Goal: Task Accomplishment & Management: Manage account settings

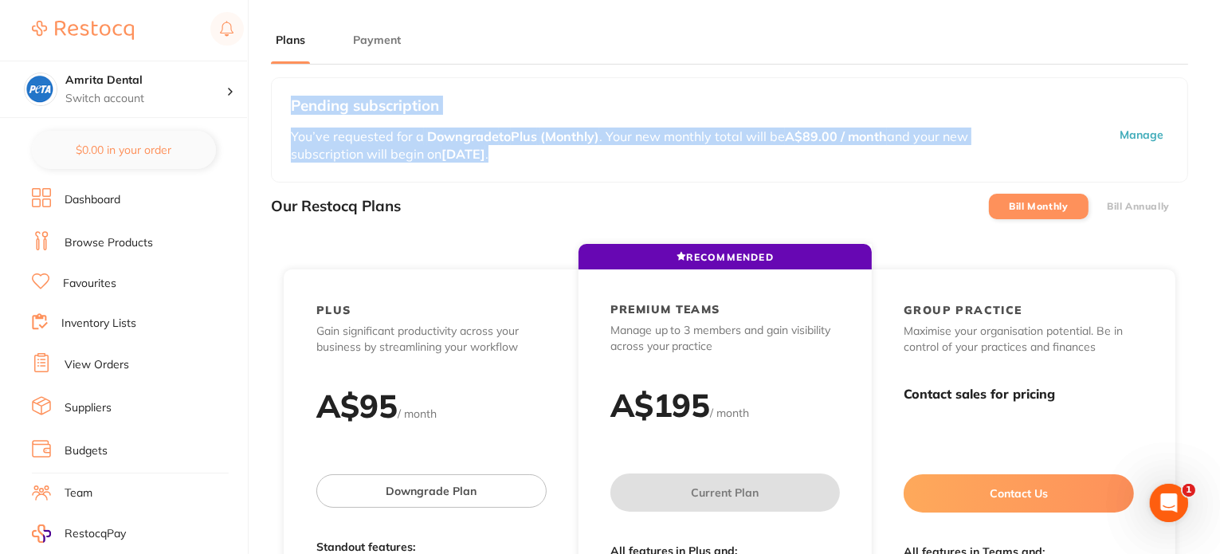
drag, startPoint x: 292, startPoint y: 106, endPoint x: 534, endPoint y: 165, distance: 248.6
click at [534, 165] on div "Pending subscription You’ve requested for a Downgrade to Plus (Monthly) . Your …" at bounding box center [729, 129] width 917 height 105
click at [524, 156] on p "You’ve requested for a Downgrade to Plus (Monthly) . Your new monthly total wil…" at bounding box center [658, 146] width 734 height 36
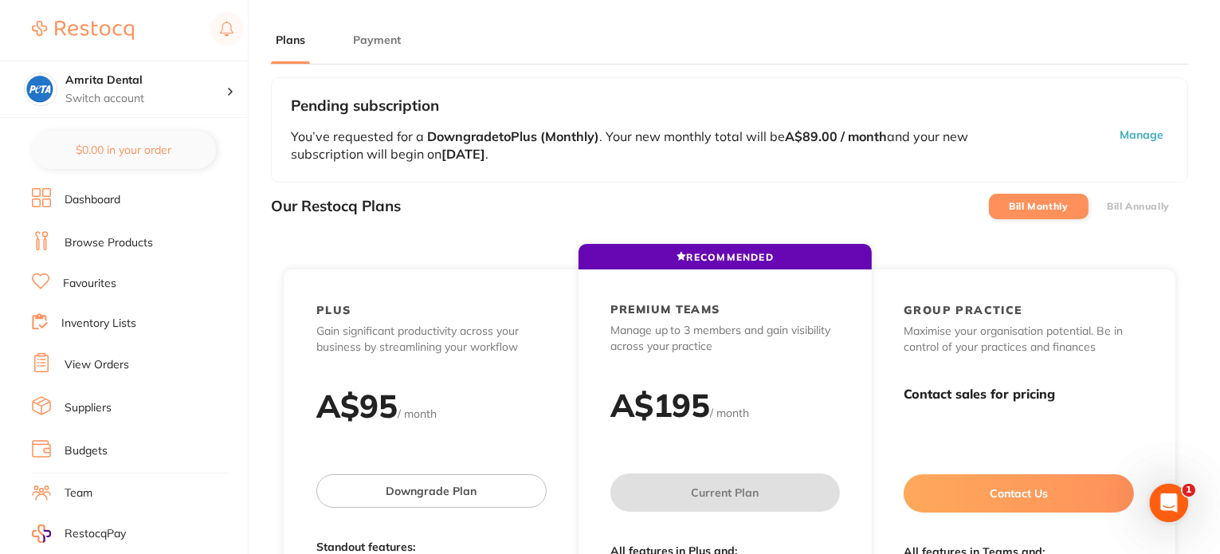
scroll to position [188, 0]
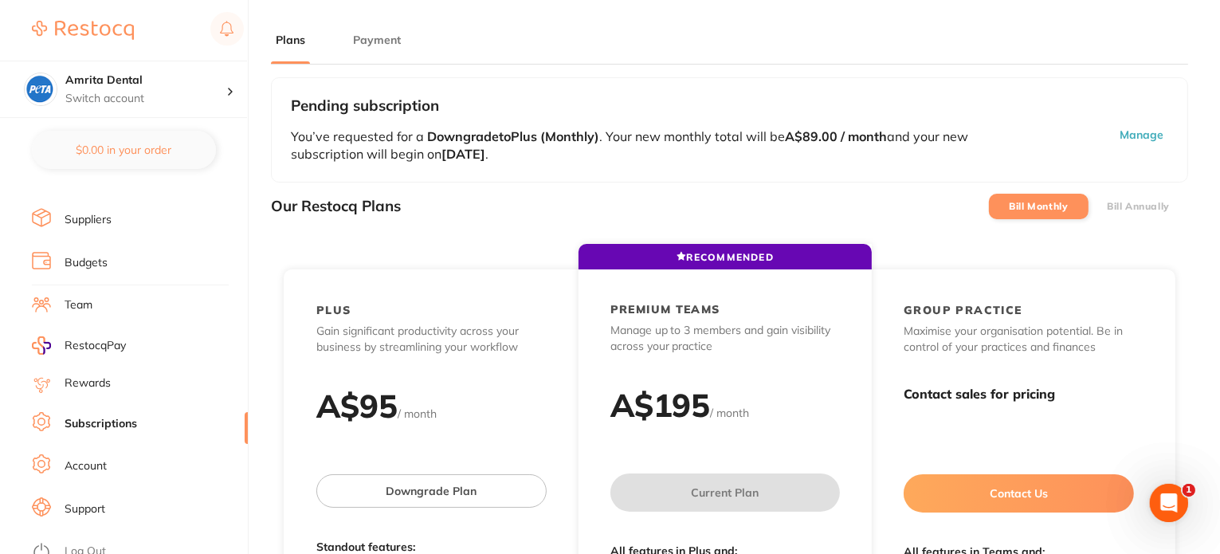
click at [83, 543] on link "Log Out" at bounding box center [85, 551] width 41 height 16
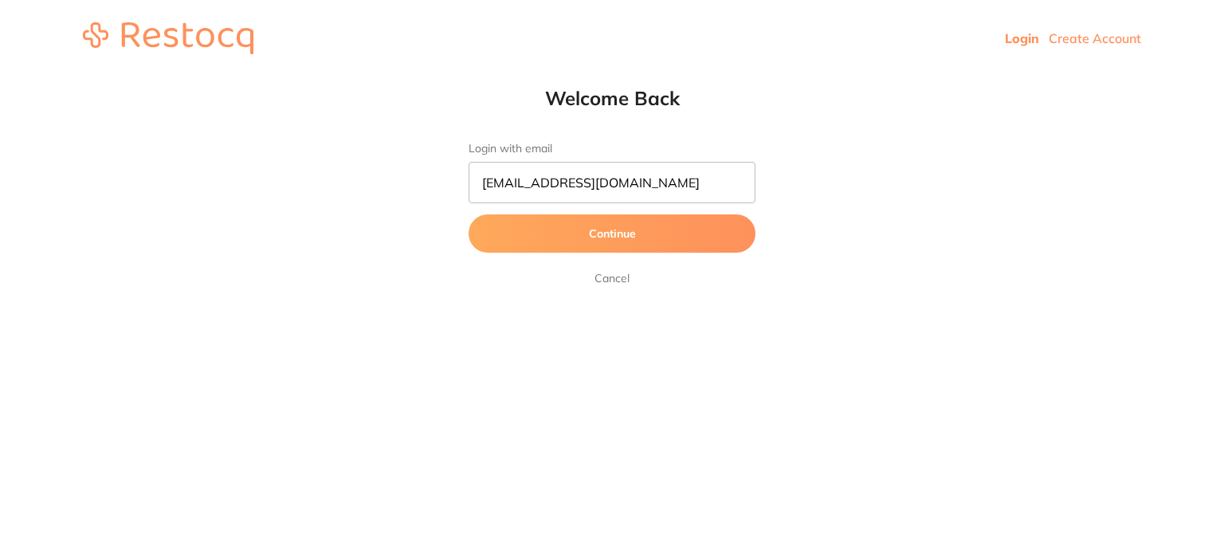
type input "[EMAIL_ADDRESS][DOMAIN_NAME]"
click at [469, 214] on button "Continue" at bounding box center [612, 233] width 287 height 38
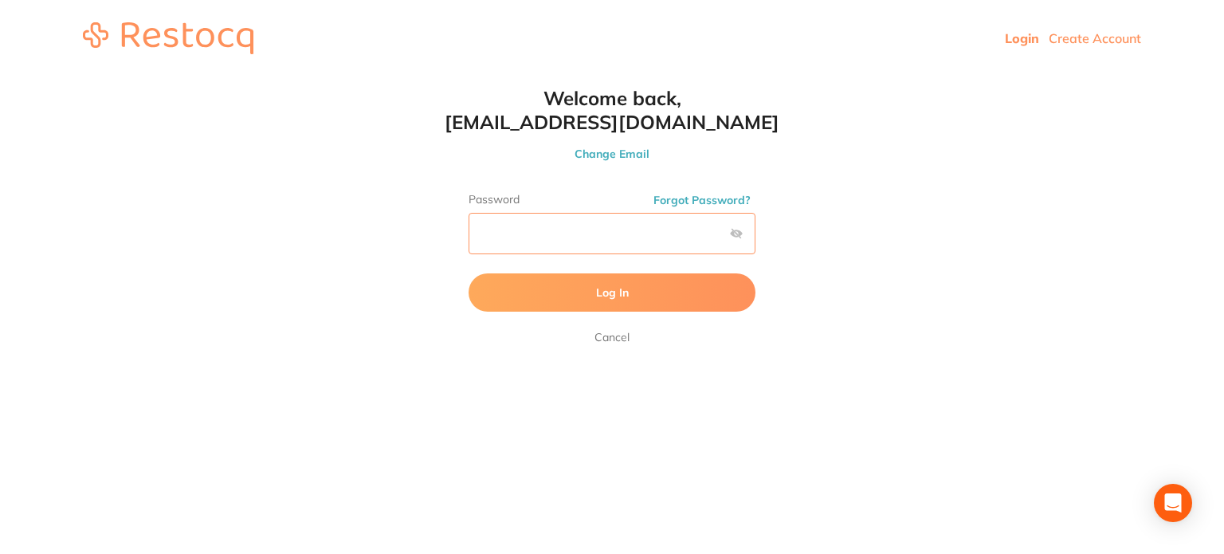
click at [469, 273] on button "Log In" at bounding box center [612, 292] width 287 height 38
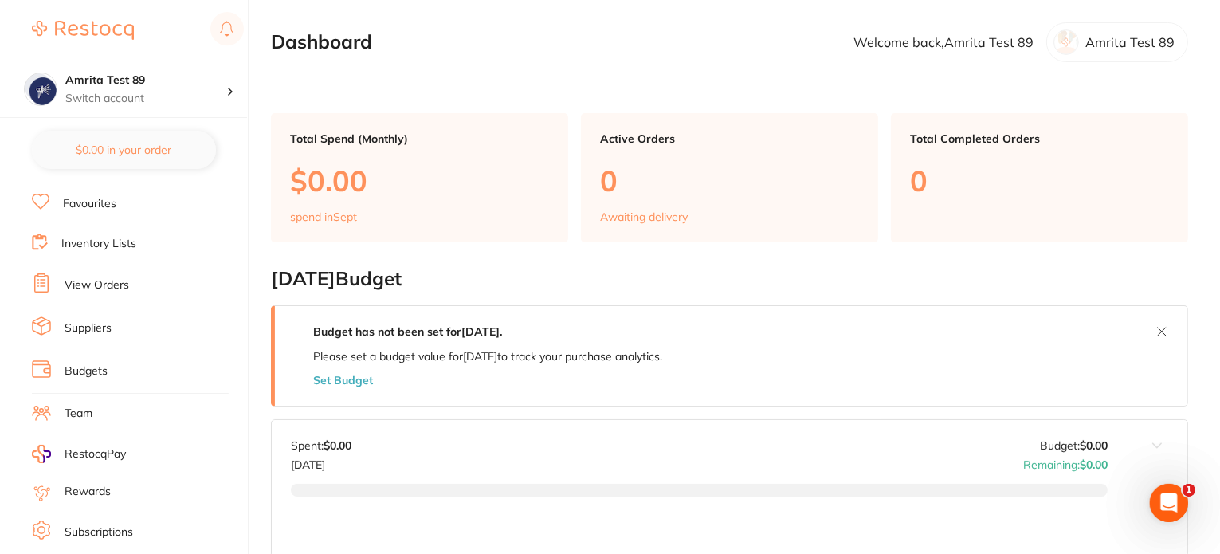
click at [93, 524] on link "Subscriptions" at bounding box center [99, 532] width 69 height 16
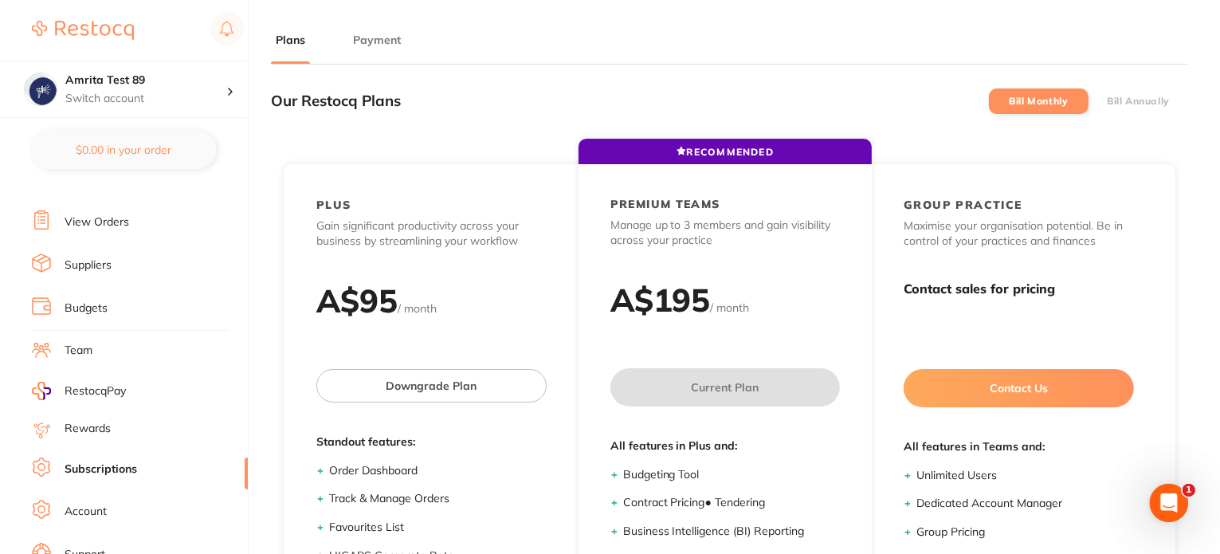
scroll to position [188, 0]
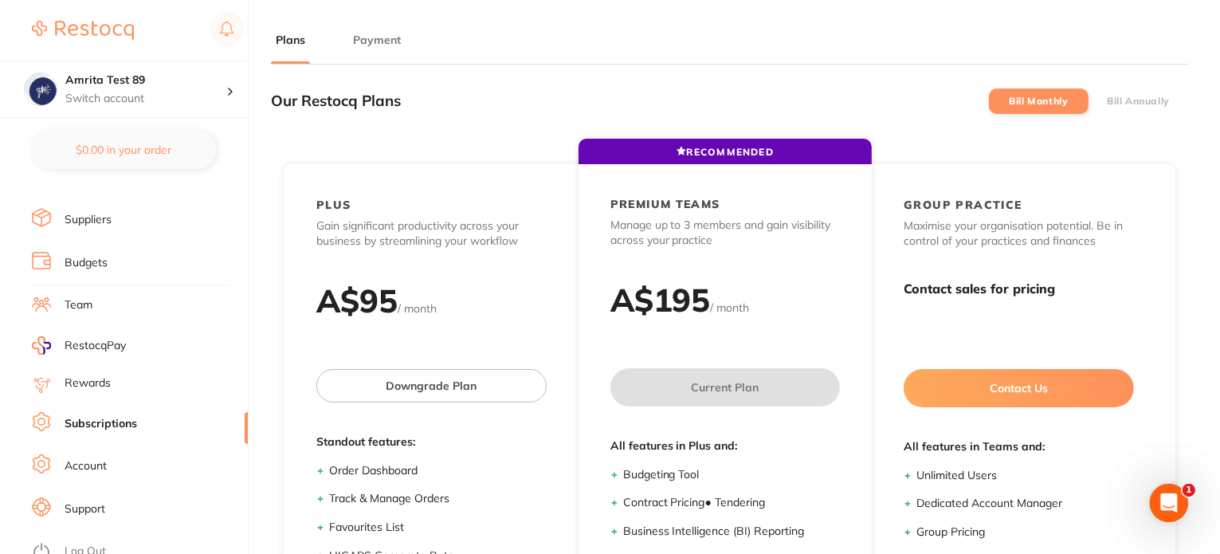
click at [87, 543] on link "Log Out" at bounding box center [85, 551] width 41 height 16
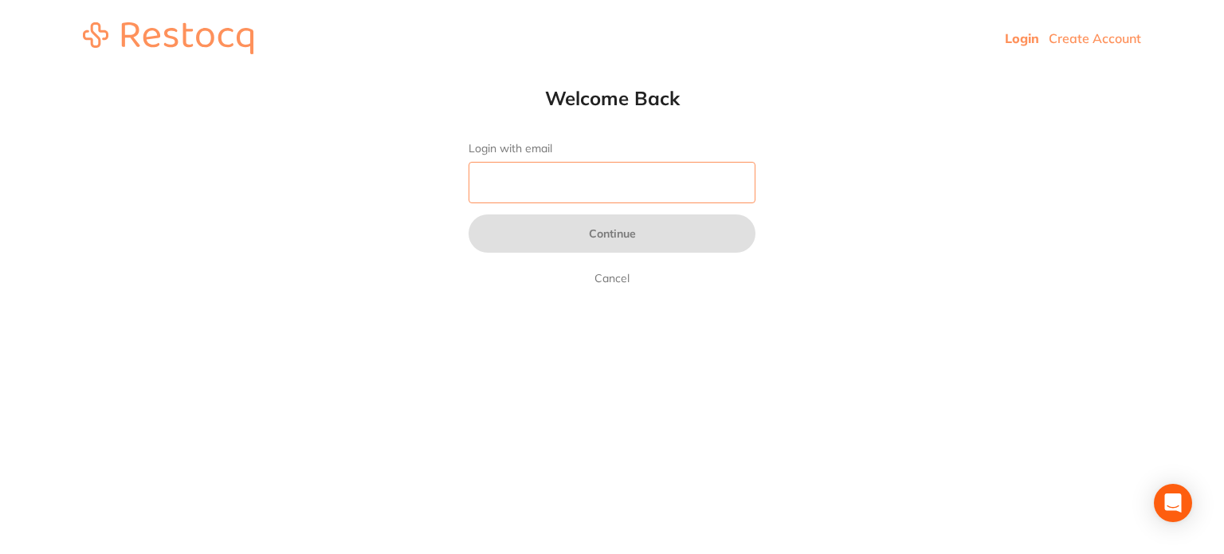
click at [564, 181] on input "Login with email" at bounding box center [612, 182] width 287 height 41
paste input "amrita+84@terrificminds.com"
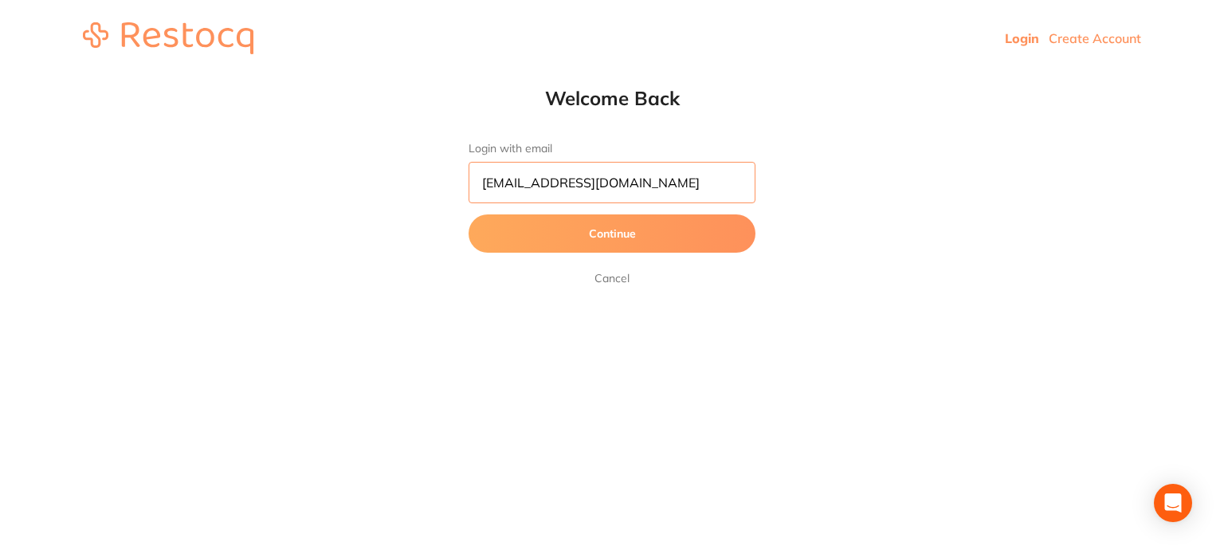
type input "amrita+84@terrificminds.com"
click at [469, 214] on button "Continue" at bounding box center [612, 233] width 287 height 38
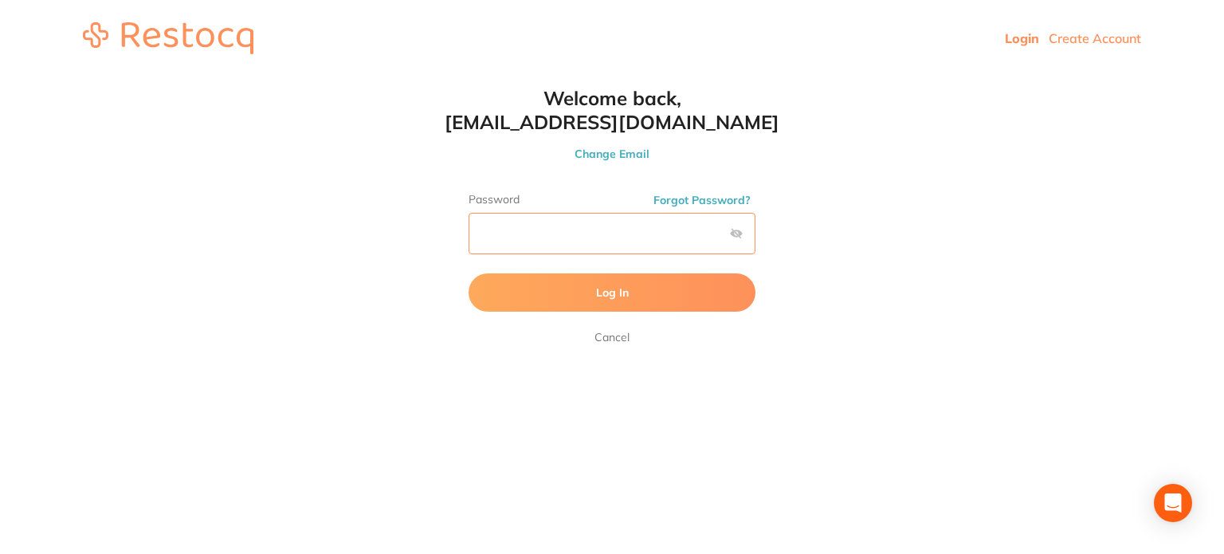
click at [469, 273] on button "Log In" at bounding box center [612, 292] width 287 height 38
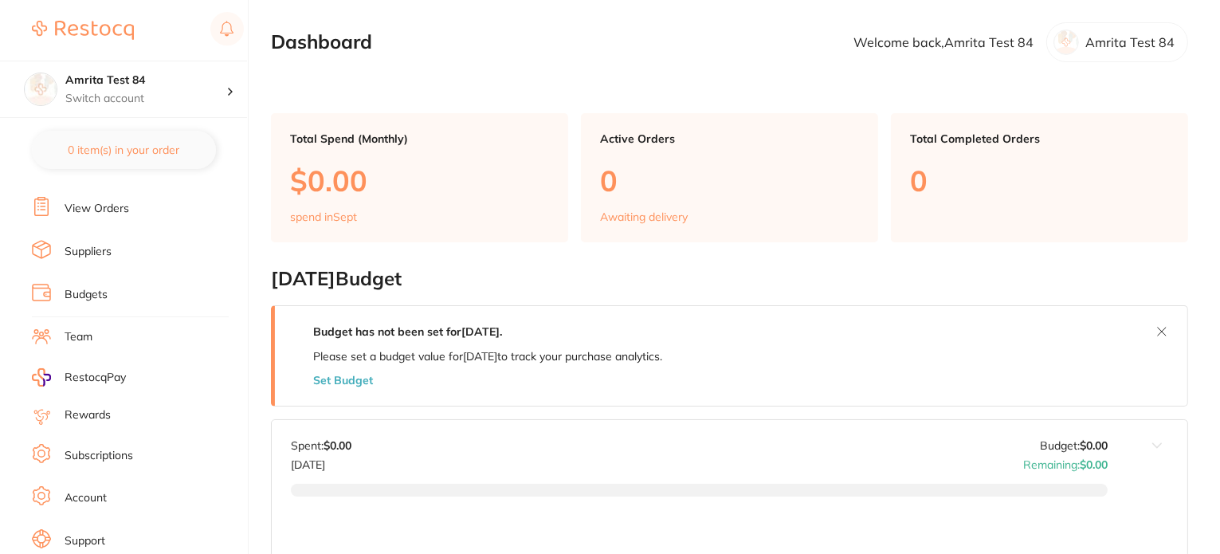
scroll to position [159, 0]
click at [118, 446] on link "Subscriptions" at bounding box center [99, 453] width 69 height 16
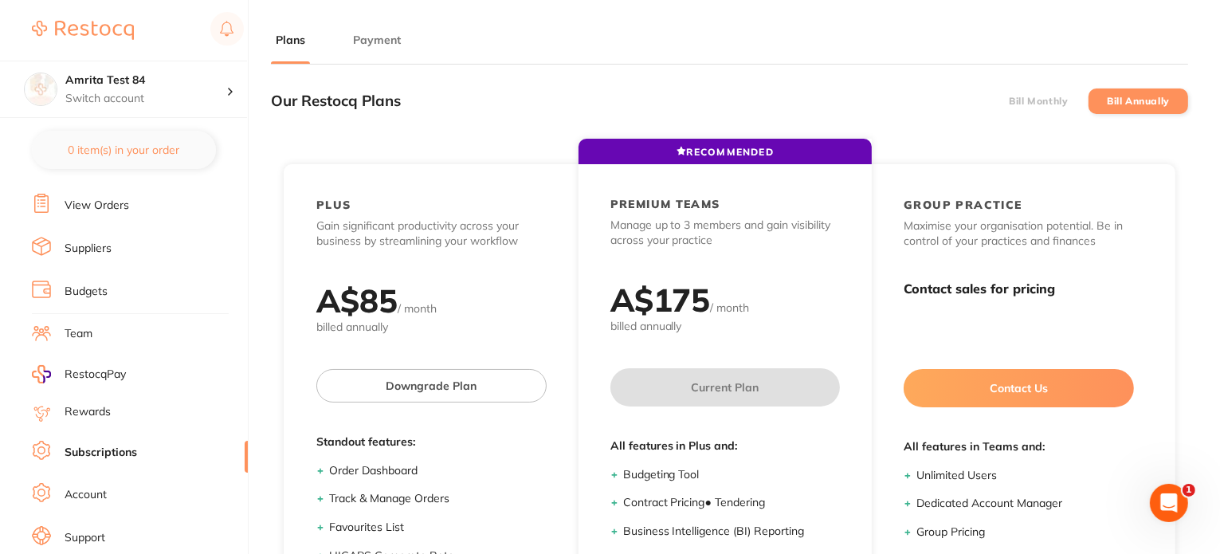
click at [1044, 80] on div "Our Restocq Plans Bill Monthly Bill Annually" at bounding box center [729, 100] width 917 height 47
click at [1044, 84] on div "Our Restocq Plans Bill Monthly Bill Annually" at bounding box center [729, 100] width 917 height 47
click at [1041, 106] on li "Bill Monthly" at bounding box center [1039, 101] width 100 height 26
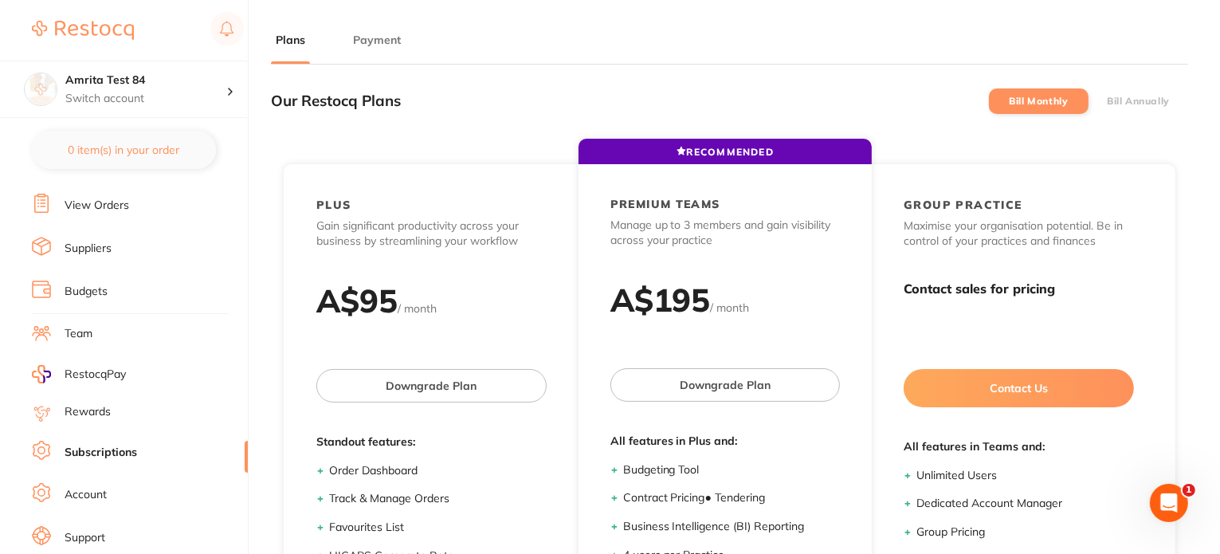
click at [1115, 96] on label "Bill Annually" at bounding box center [1138, 101] width 63 height 11
click at [1107, 101] on input "Bill Annually" at bounding box center [1107, 101] width 0 height 0
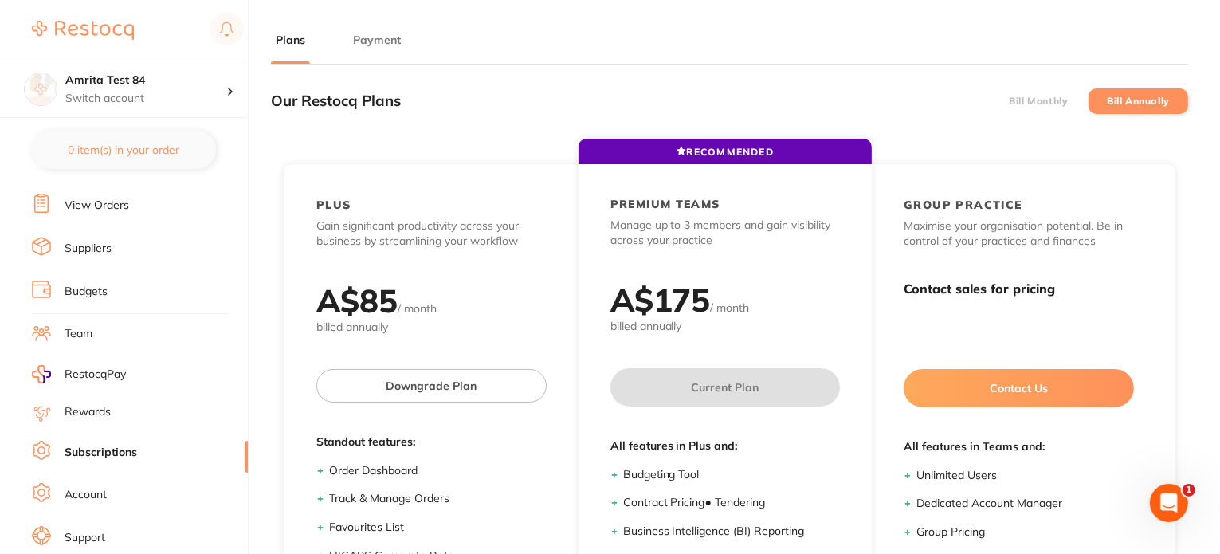
click at [1038, 96] on label "Bill Monthly" at bounding box center [1038, 101] width 59 height 11
click at [1009, 101] on input "Bill Monthly" at bounding box center [1009, 101] width 0 height 0
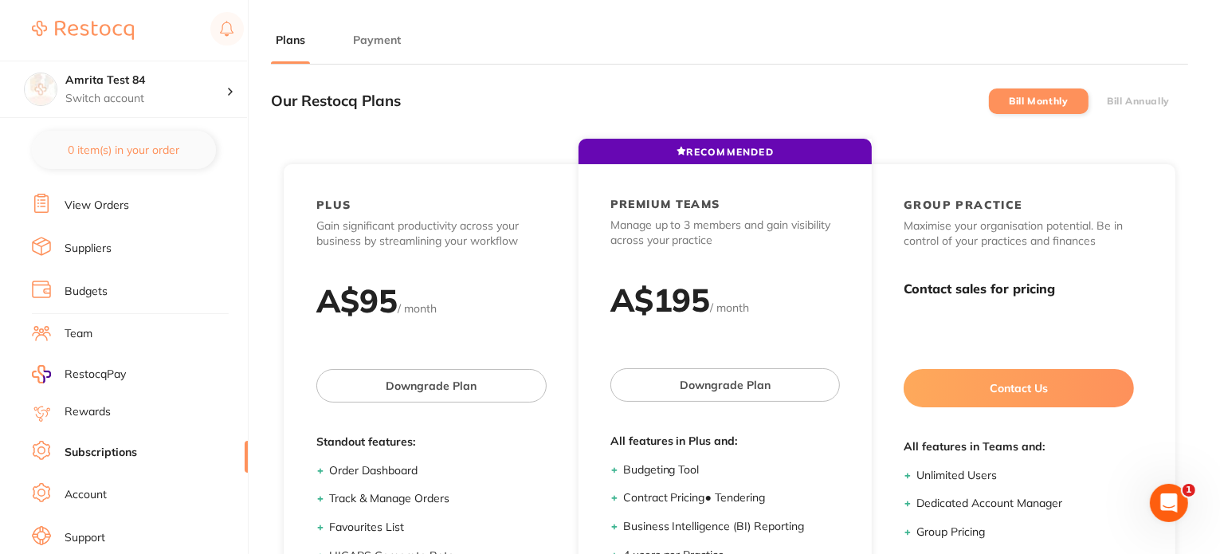
click at [1145, 104] on label "Bill Annually" at bounding box center [1138, 101] width 63 height 11
click at [1107, 101] on input "Bill Annually" at bounding box center [1107, 101] width 0 height 0
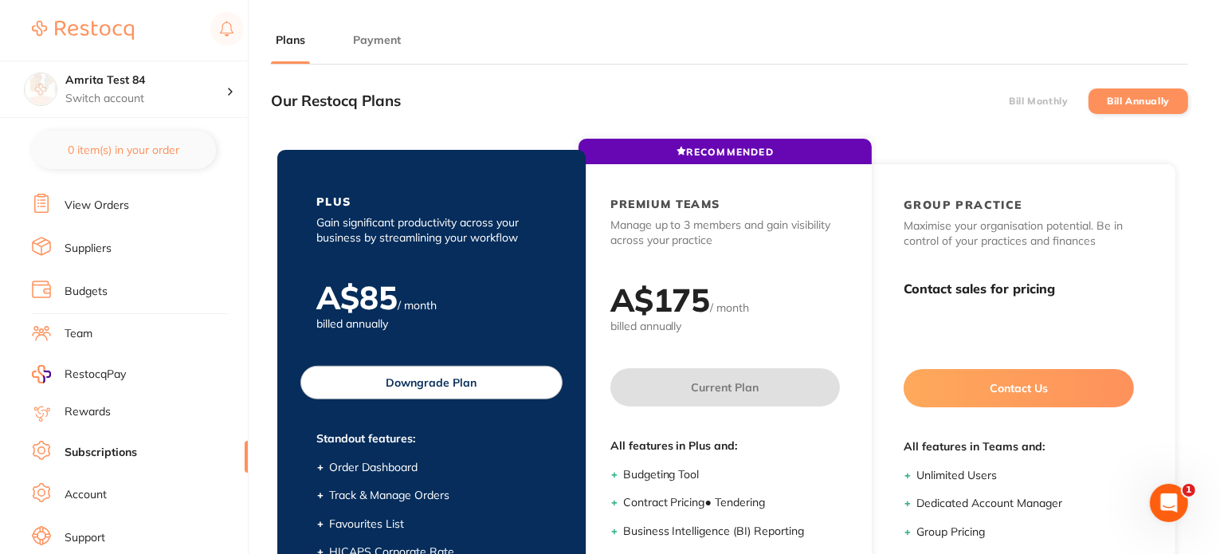
click at [397, 388] on button "Downgrade Plan" at bounding box center [431, 382] width 262 height 33
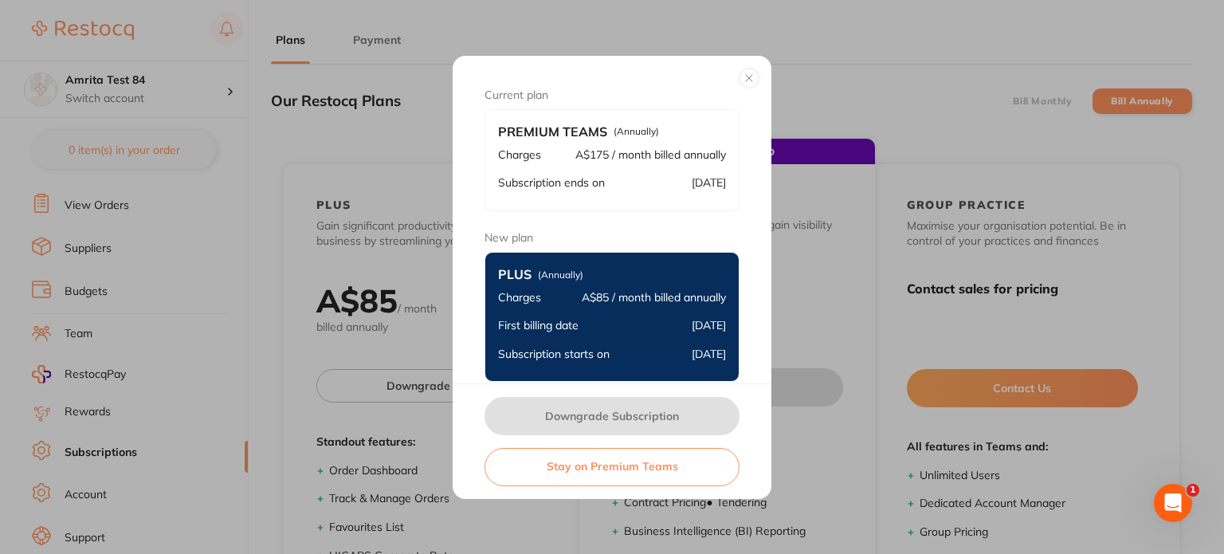
drag, startPoint x: 751, startPoint y: 77, endPoint x: 718, endPoint y: 77, distance: 33.5
click at [750, 77] on button at bounding box center [749, 78] width 19 height 19
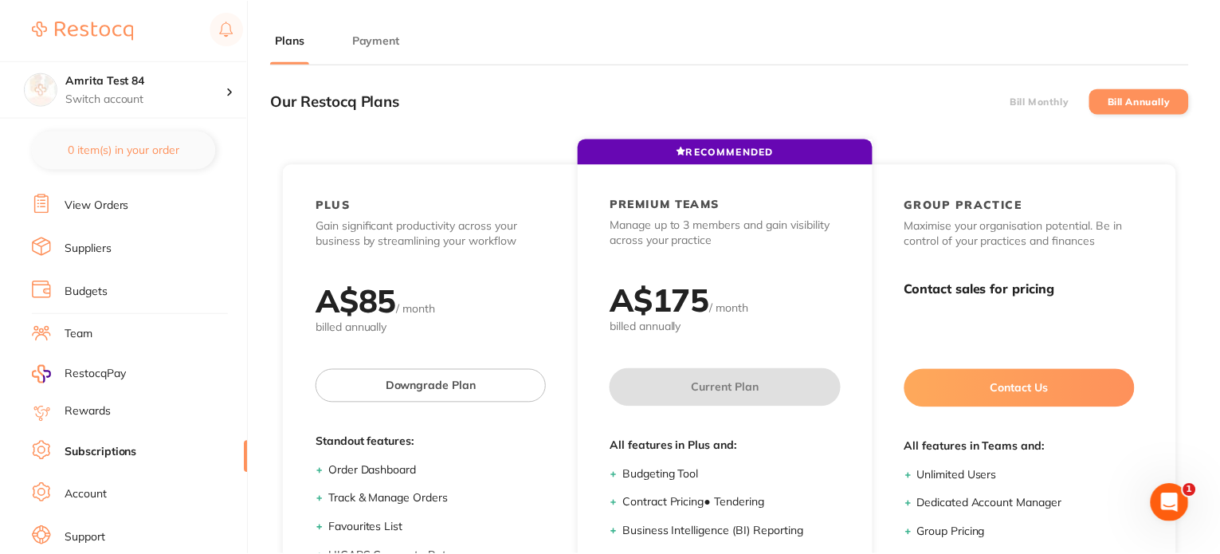
scroll to position [1, 0]
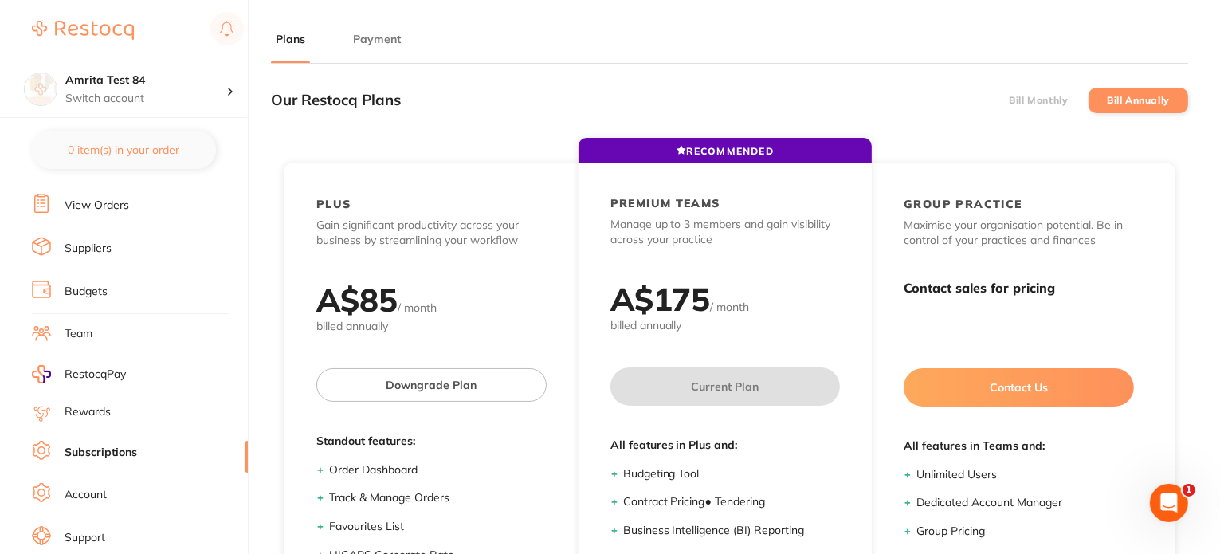
click at [379, 12] on main "Plans Payment Our Restocq Plans Bill Monthly Bill Annually RECOMMENDED PLUS Gai…" at bounding box center [745, 383] width 949 height 768
click at [379, 32] on button "Payment" at bounding box center [376, 39] width 57 height 15
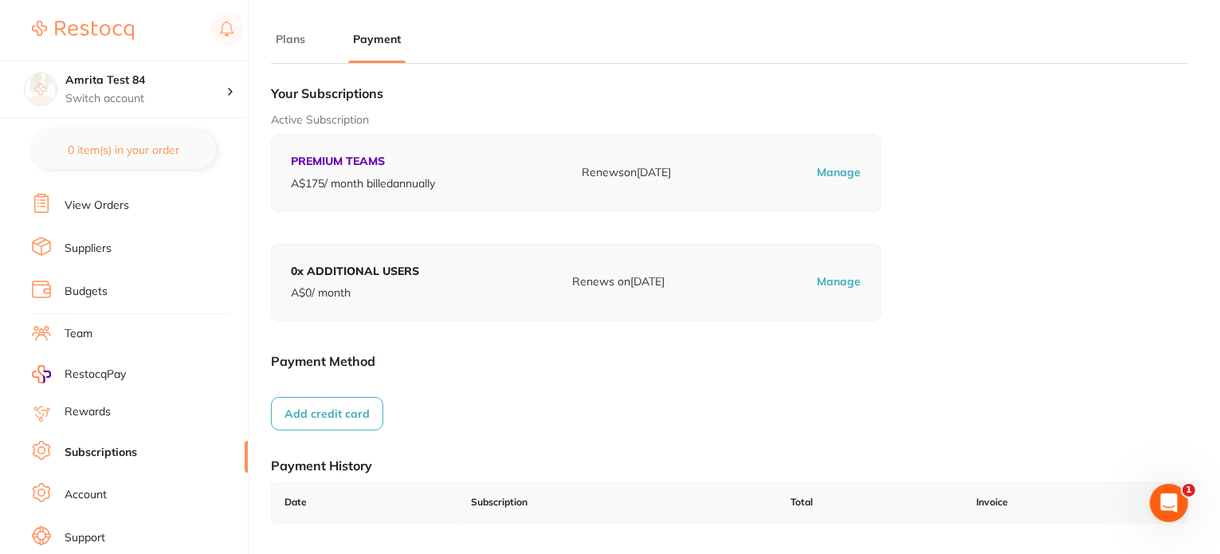
click at [351, 423] on button "Add credit card" at bounding box center [327, 413] width 112 height 33
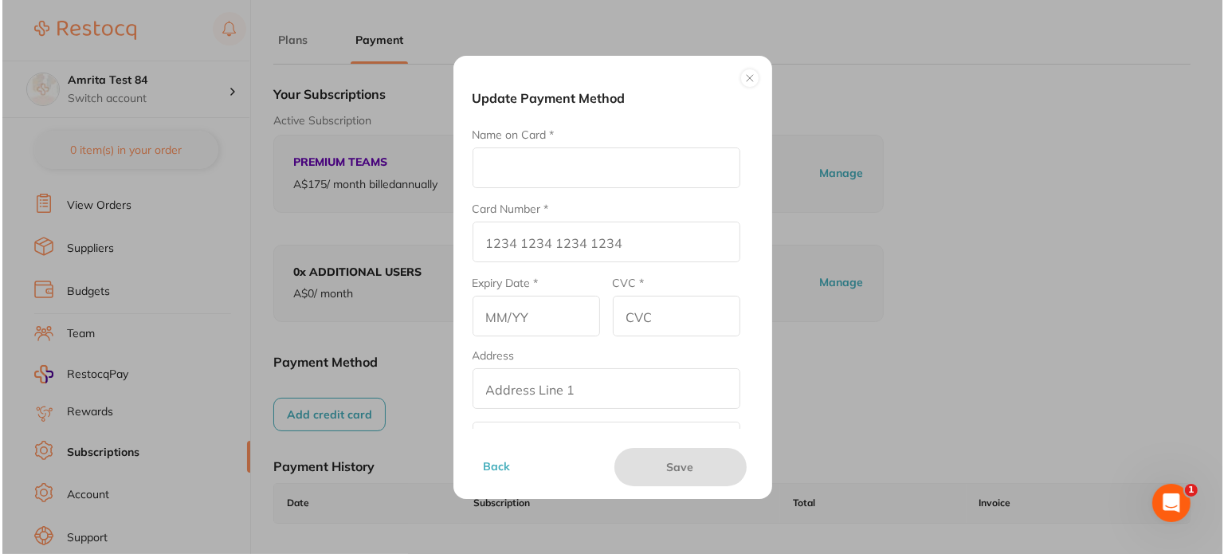
scroll to position [0, 0]
click at [545, 156] on input "Name on Card *" at bounding box center [606, 167] width 268 height 41
type input "Amrita E"
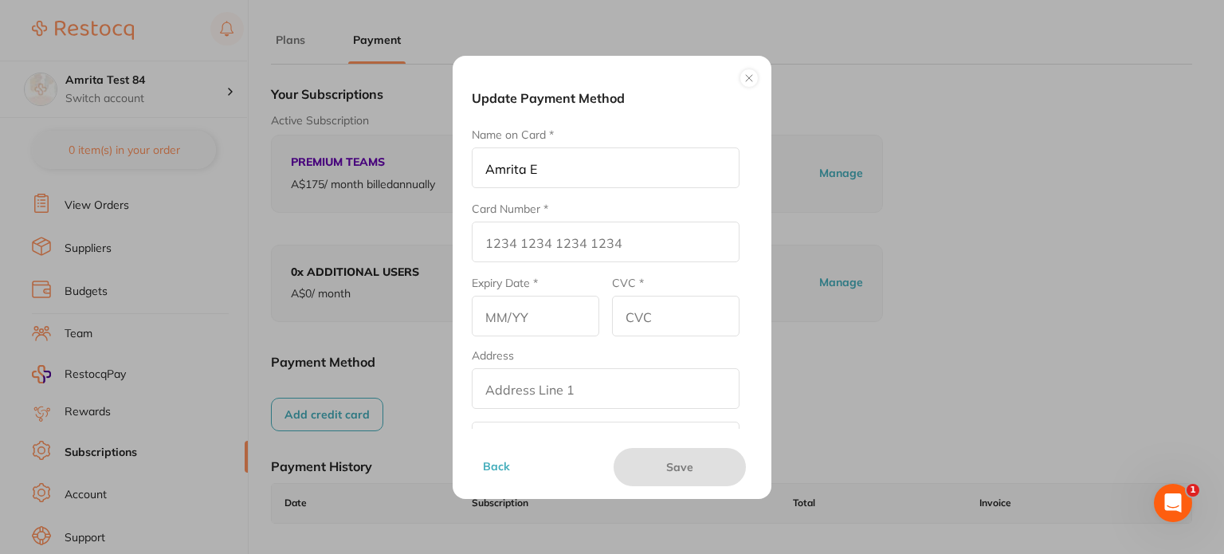
type input "4111 1111 1111 1111"
type input "12/25"
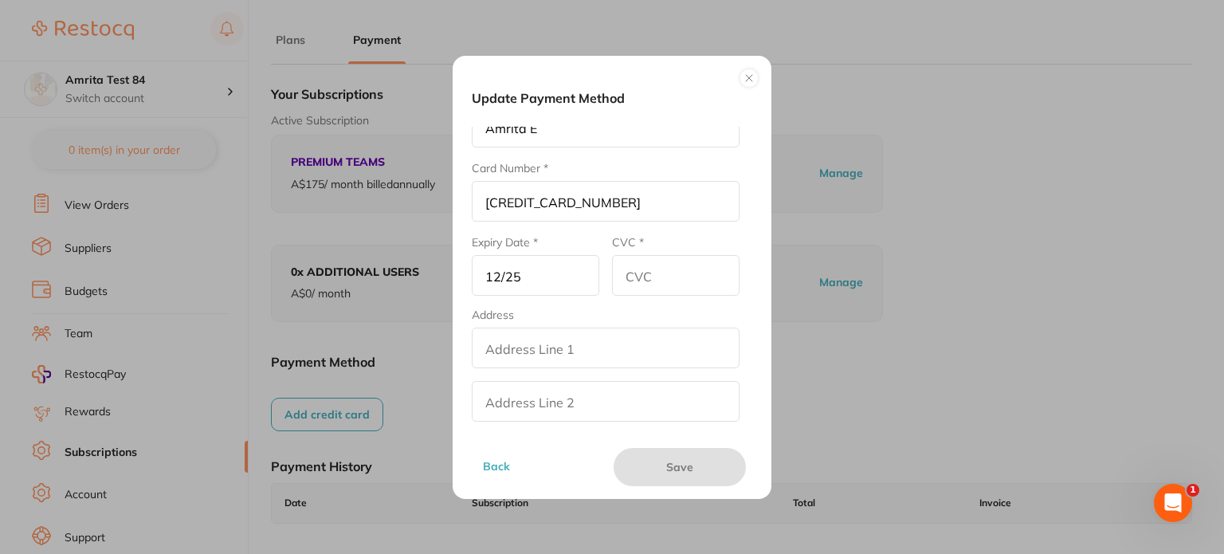
scroll to position [80, 0]
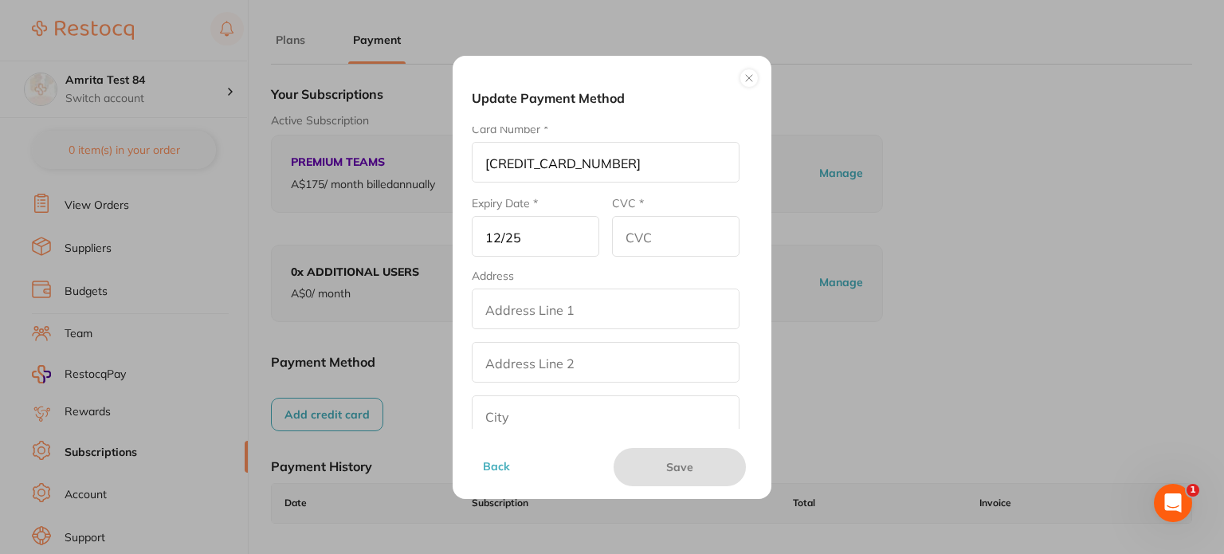
drag, startPoint x: 548, startPoint y: 309, endPoint x: 557, endPoint y: 305, distance: 9.6
click at [548, 309] on input "addressLineOne" at bounding box center [606, 308] width 268 height 41
drag, startPoint x: 497, startPoint y: 308, endPoint x: 434, endPoint y: 308, distance: 63.8
click at [434, 308] on div "Update Payment Method Name on Card * Amrita E Card Number * 4111 1111 1111 1111…" at bounding box center [612, 277] width 1224 height 554
type input "Test"
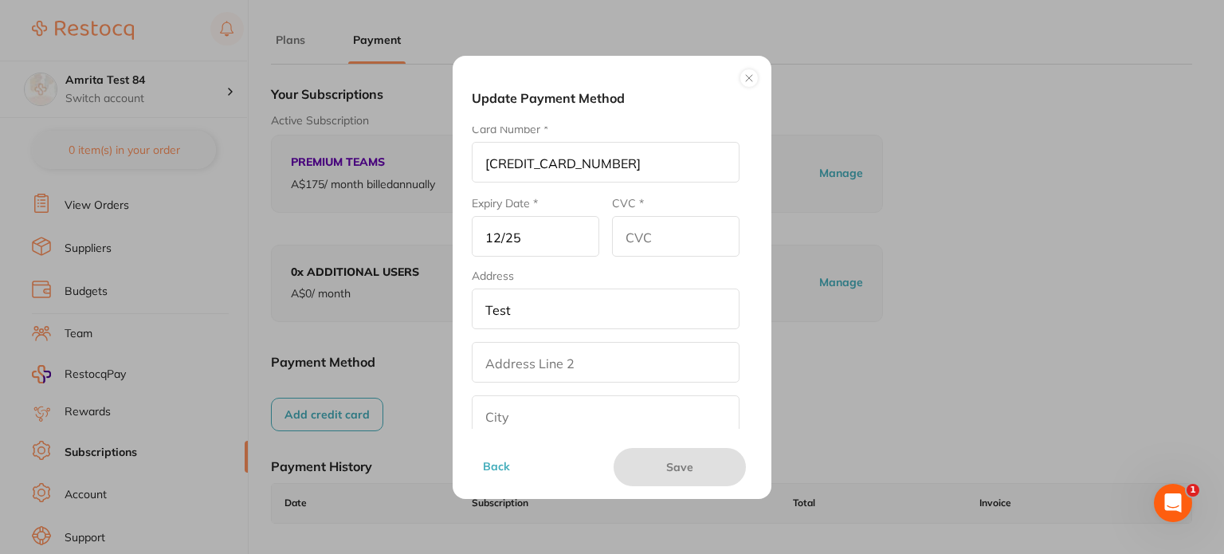
drag, startPoint x: 513, startPoint y: 364, endPoint x: 500, endPoint y: 385, distance: 24.3
click at [513, 364] on input "addressLinetwo" at bounding box center [606, 362] width 268 height 41
paste input "Test"
type input "Test"
click at [492, 412] on input "text" at bounding box center [606, 415] width 268 height 41
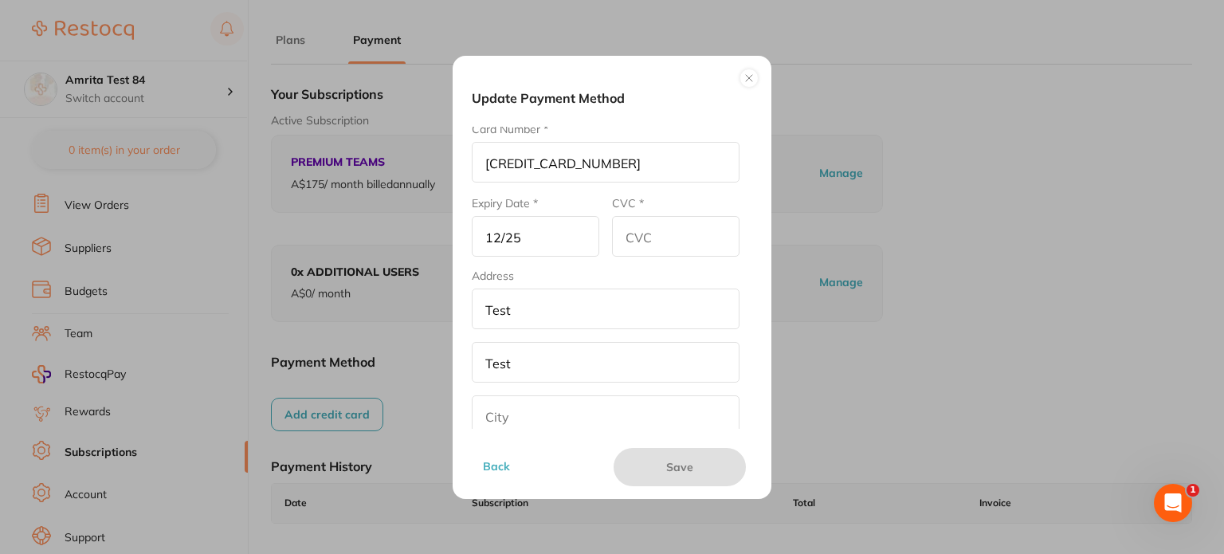
paste input "Test"
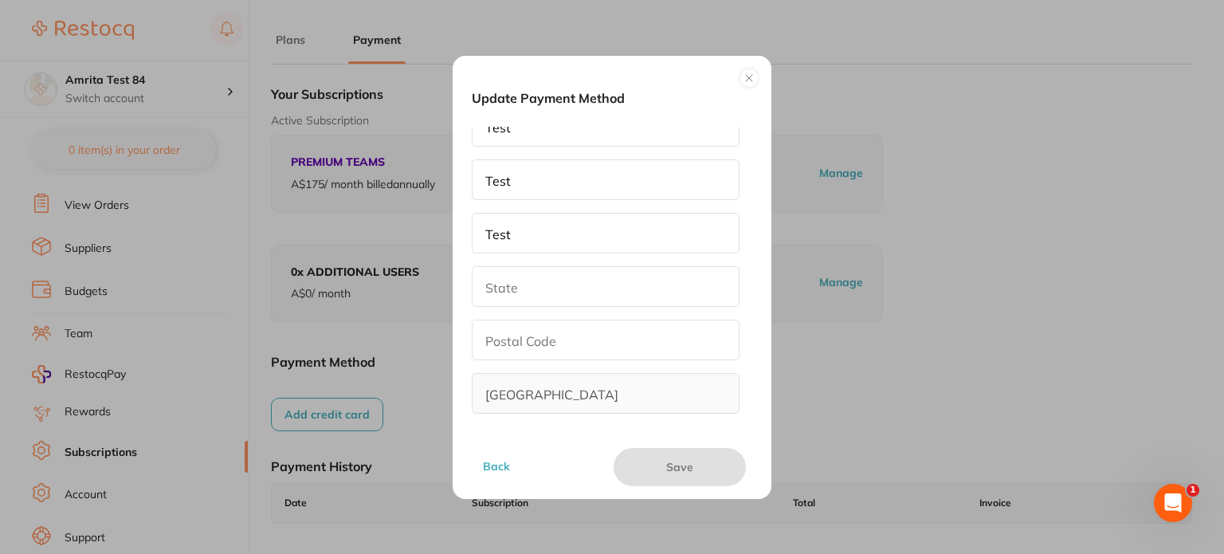
type input "Test"
click at [517, 287] on input "text" at bounding box center [606, 286] width 268 height 41
paste input "Test"
type input "Test"
click at [518, 343] on input "text" at bounding box center [606, 340] width 268 height 41
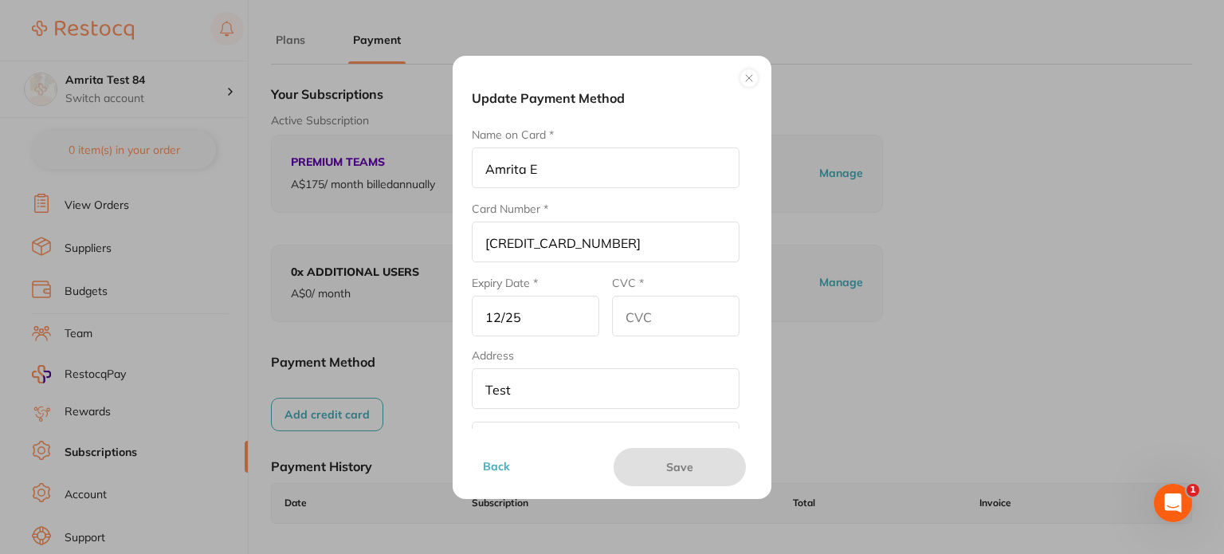
scroll to position [0, 0]
type input "436"
click at [669, 308] on input "CVC *" at bounding box center [676, 316] width 128 height 41
type input "123"
click at [651, 471] on button "Save" at bounding box center [680, 467] width 132 height 38
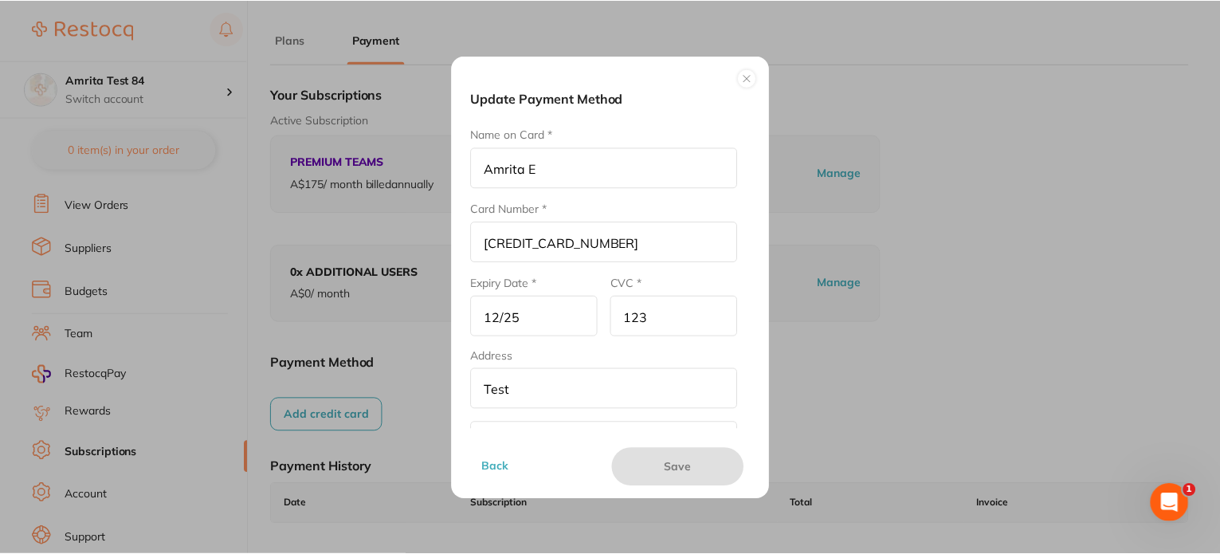
scroll to position [1, 0]
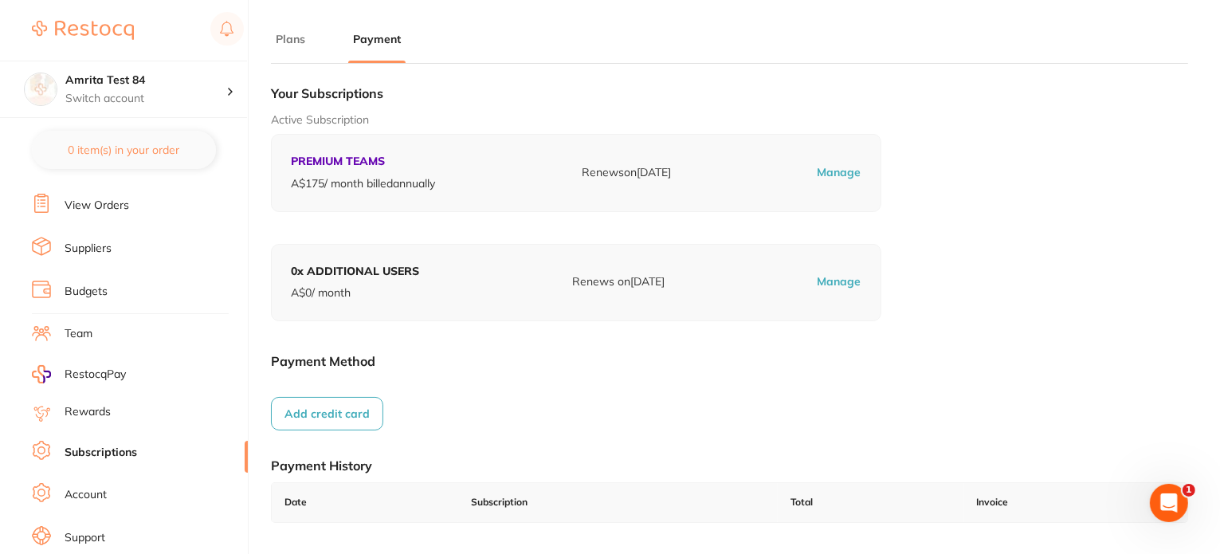
click at [290, 42] on button "Plans" at bounding box center [290, 39] width 39 height 15
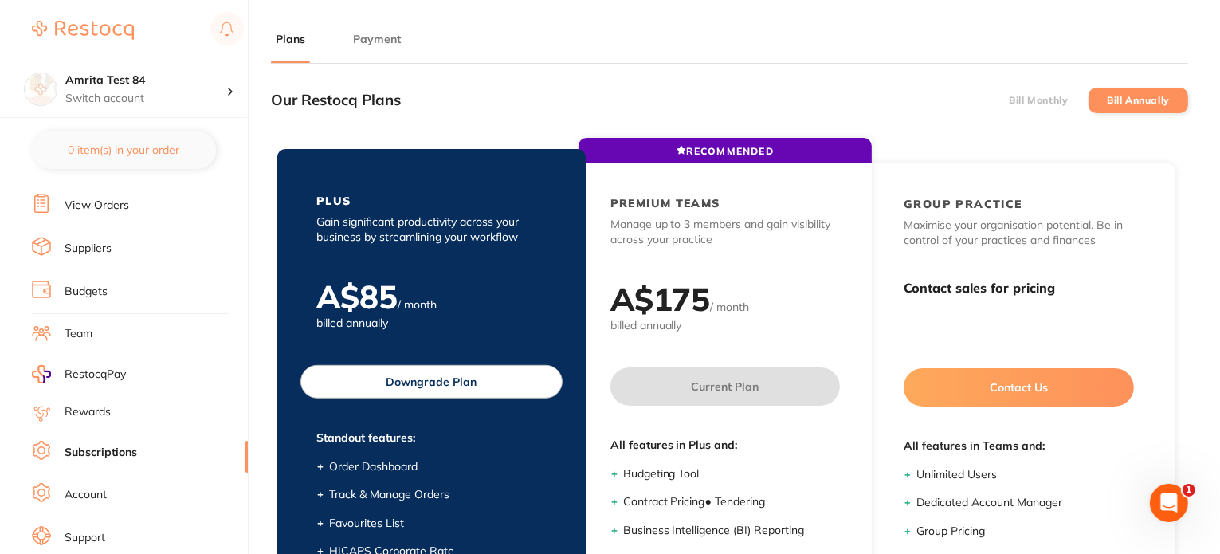
click at [444, 388] on button "Downgrade Plan" at bounding box center [431, 381] width 262 height 33
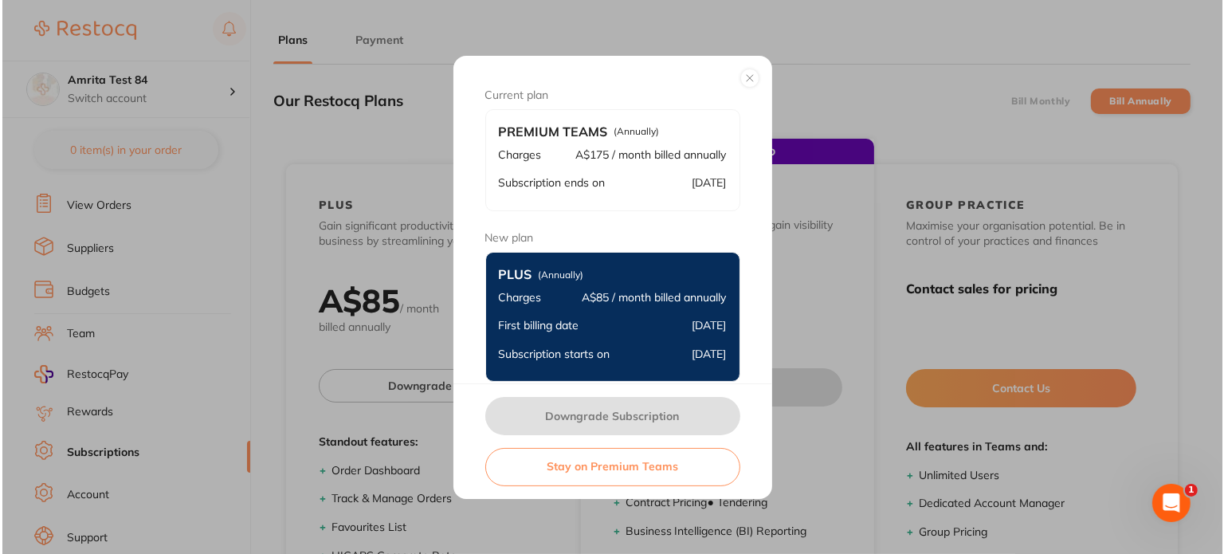
scroll to position [0, 0]
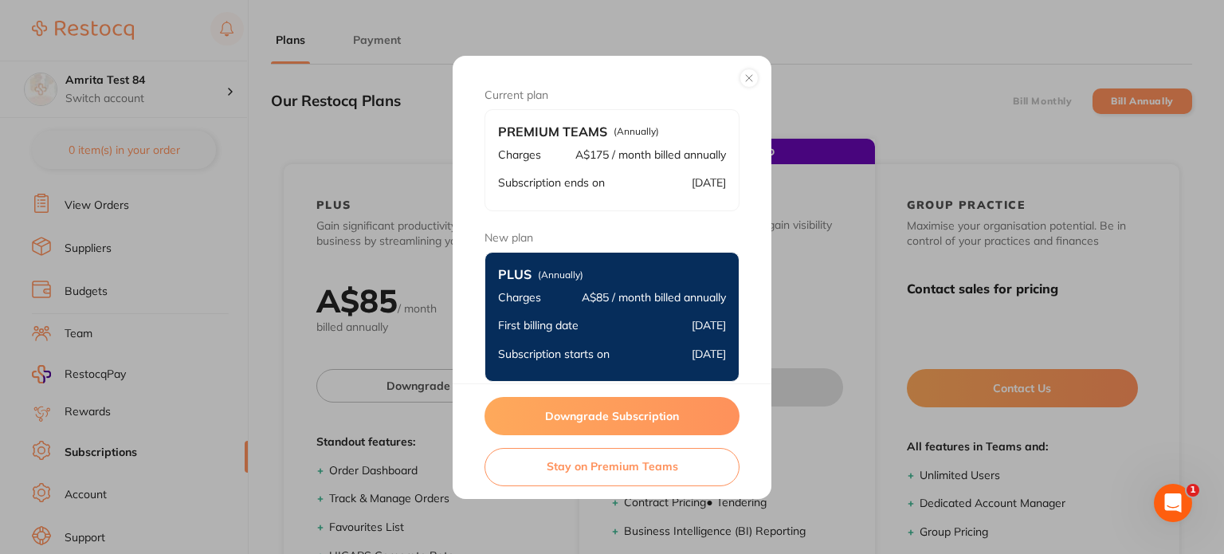
click at [615, 415] on button "Downgrade Subscription" at bounding box center [612, 416] width 255 height 38
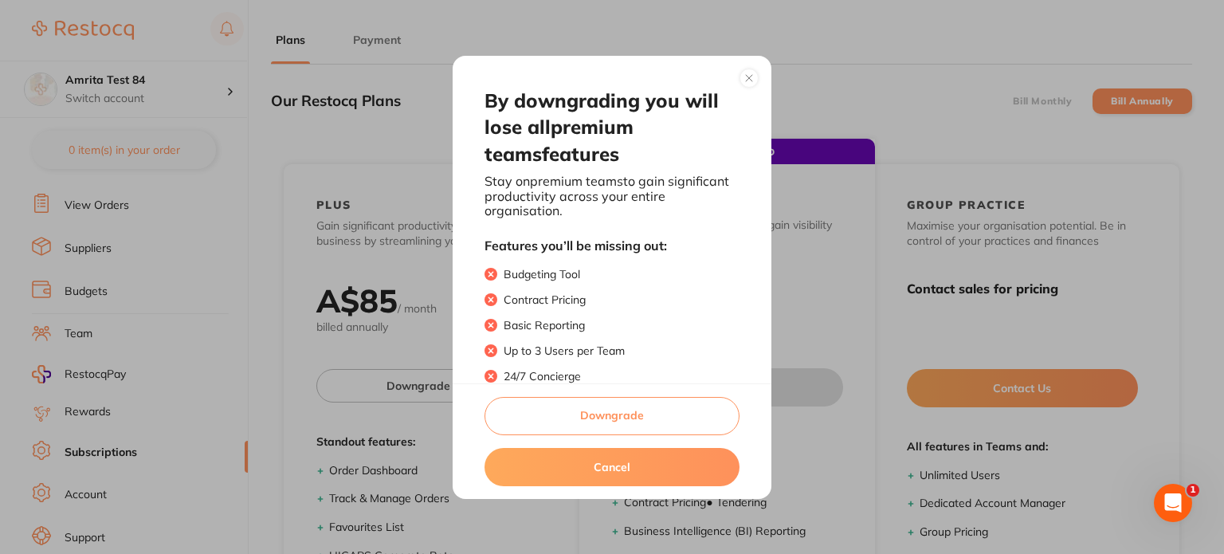
click at [647, 414] on button "Downgrade" at bounding box center [612, 416] width 255 height 38
